Goal: Task Accomplishment & Management: Use online tool/utility

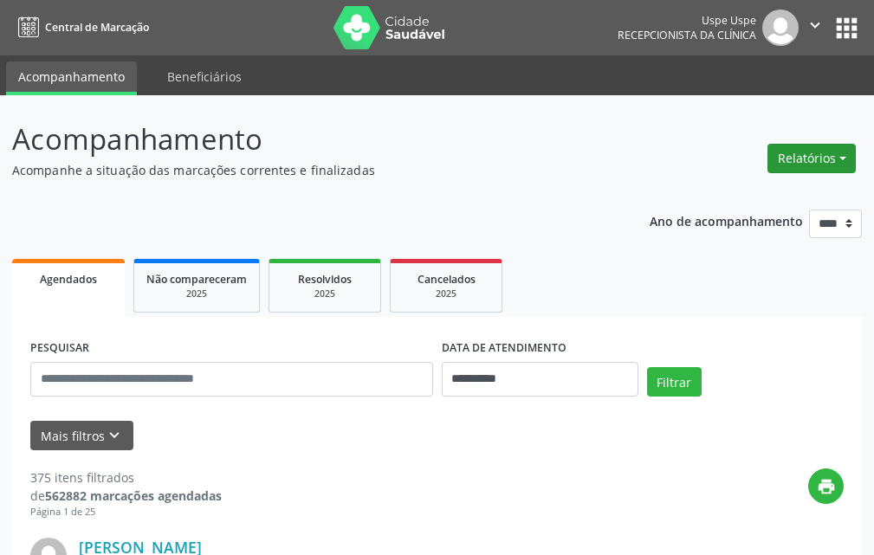
click at [794, 159] on button "Relatórios" at bounding box center [812, 158] width 88 height 29
click at [706, 198] on link "Agendamentos" at bounding box center [762, 196] width 186 height 24
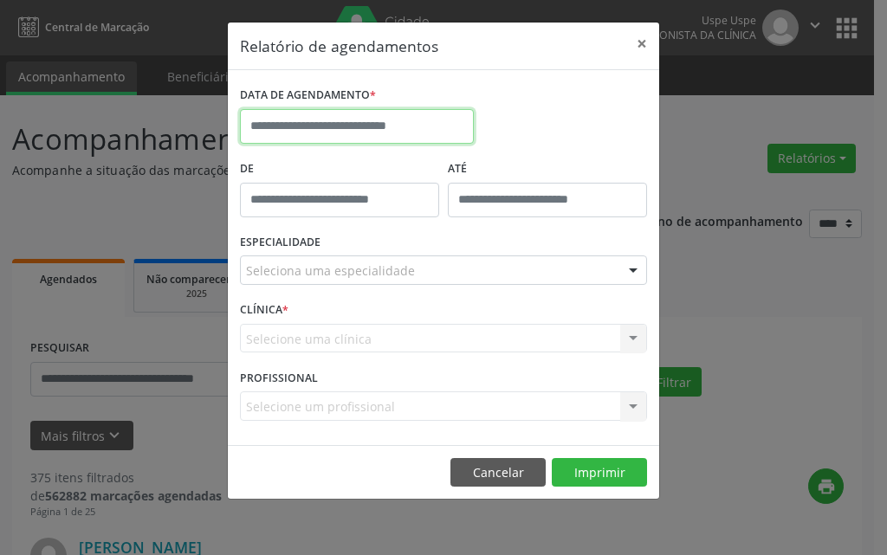
click at [451, 126] on input "text" at bounding box center [357, 126] width 234 height 35
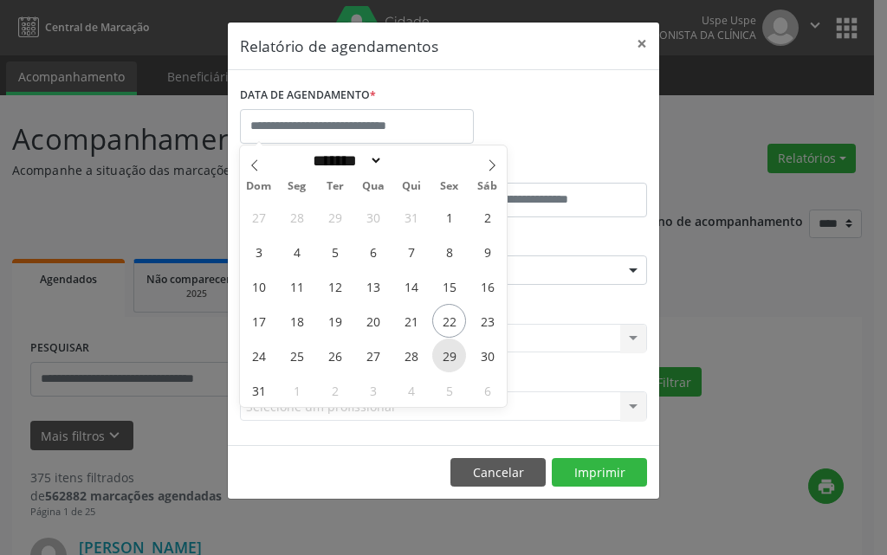
click at [449, 350] on span "29" at bounding box center [449, 356] width 34 height 34
type input "**********"
click at [449, 350] on span "29" at bounding box center [449, 356] width 34 height 34
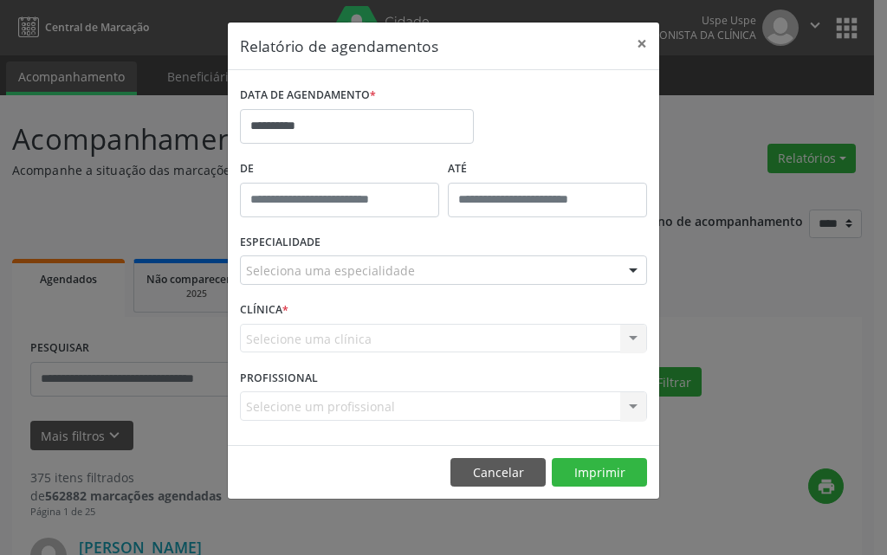
click at [634, 263] on div at bounding box center [633, 270] width 26 height 29
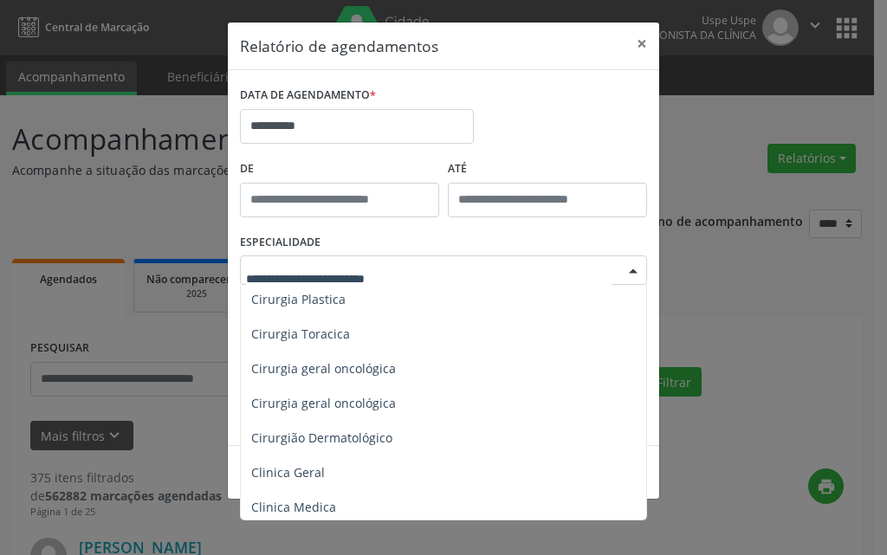
scroll to position [483, 0]
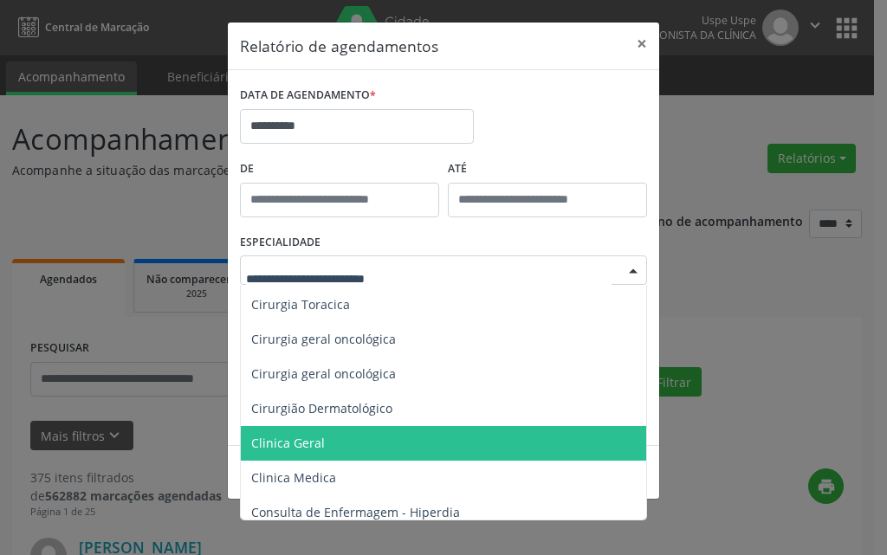
click at [301, 442] on span "Clinica Geral" at bounding box center [288, 443] width 74 height 16
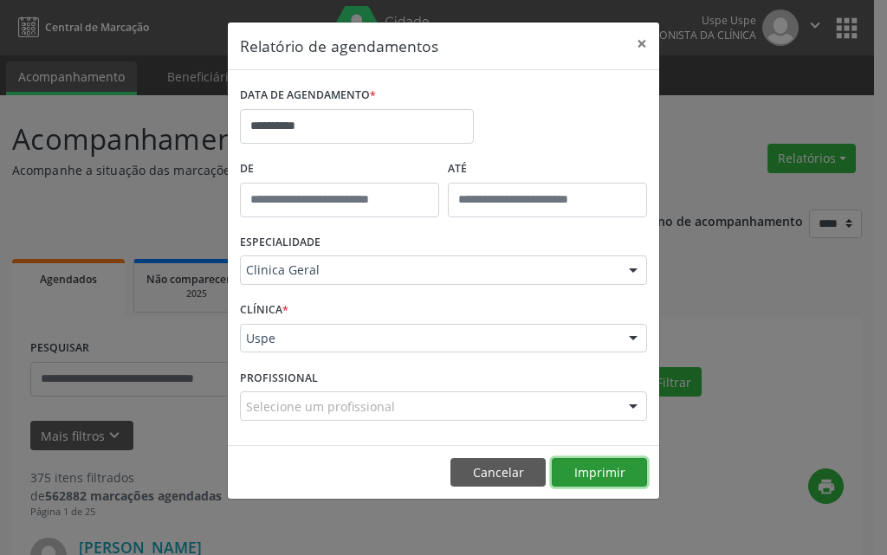
click at [599, 480] on button "Imprimir" at bounding box center [599, 472] width 95 height 29
